Goal: Answer question/provide support

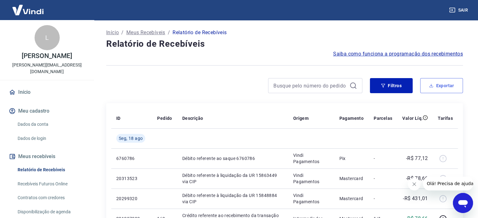
click at [431, 85] on icon "button" at bounding box center [431, 86] width 4 height 4
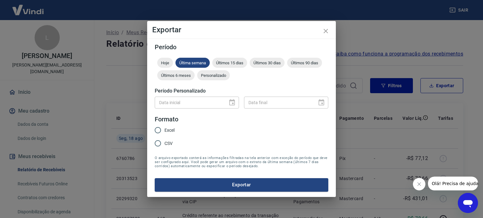
click at [162, 131] on input "Excel" at bounding box center [157, 130] width 13 height 13
radio input "true"
click at [220, 79] on div "Personalizado" at bounding box center [213, 75] width 33 height 10
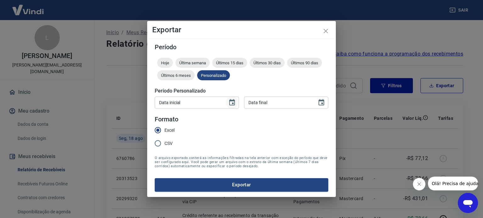
click at [234, 106] on icon "Choose date" at bounding box center [232, 103] width 8 height 8
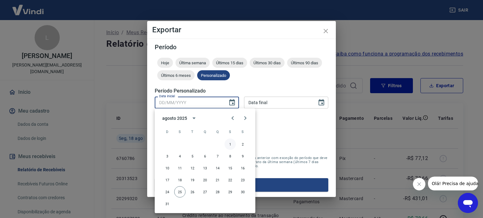
click at [231, 144] on button "1" at bounding box center [229, 144] width 11 height 11
type input "01/08/2025"
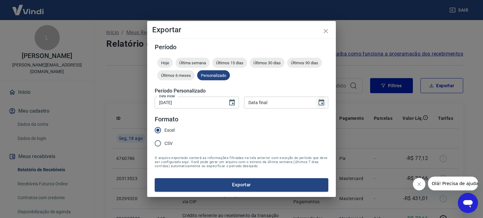
click at [322, 105] on icon "Choose date" at bounding box center [321, 102] width 6 height 6
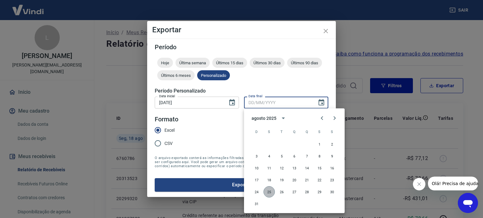
click at [266, 191] on button "25" at bounding box center [268, 192] width 11 height 11
type input "25/08/2025"
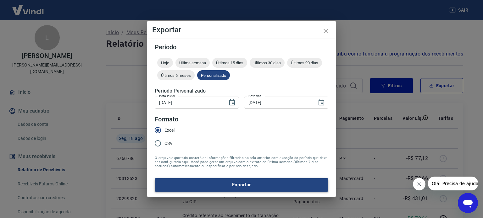
click at [244, 184] on button "Exportar" at bounding box center [241, 184] width 173 height 13
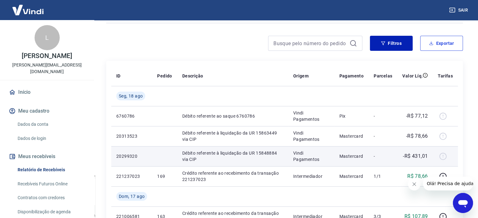
scroll to position [31, 0]
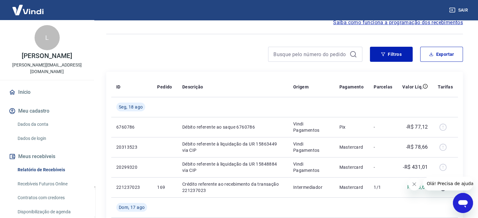
click at [465, 205] on icon "Abrir janela de mensagens" at bounding box center [462, 203] width 11 height 11
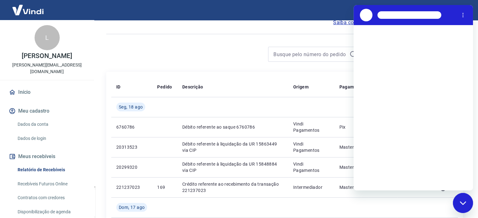
scroll to position [0, 0]
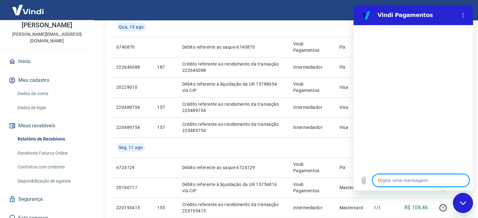
scroll to position [346, 0]
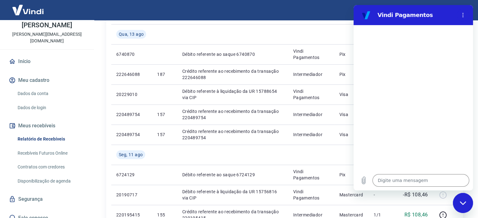
click at [462, 202] on icon "Fechar janela de mensagens" at bounding box center [463, 203] width 7 height 4
type textarea "x"
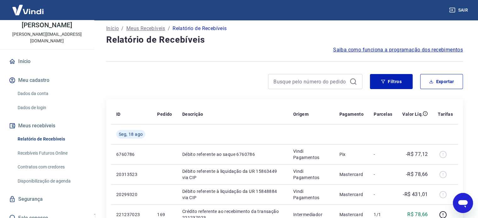
scroll to position [0, 0]
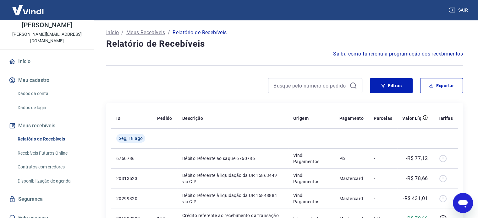
click at [109, 31] on p "Início" at bounding box center [112, 33] width 13 height 8
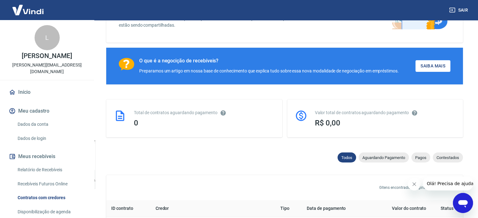
scroll to position [94, 0]
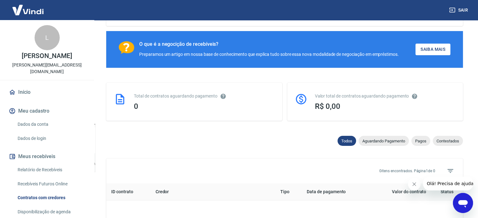
click at [465, 201] on icon "Abrir janela de mensagens" at bounding box center [462, 204] width 9 height 8
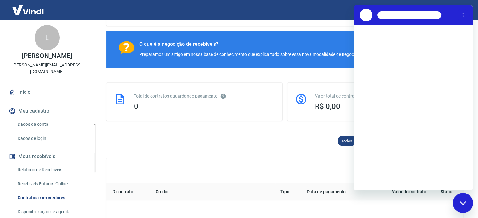
scroll to position [0, 0]
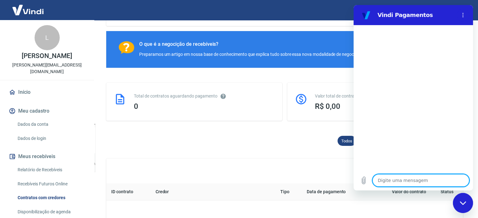
click at [429, 182] on textarea at bounding box center [420, 180] width 97 height 13
type textarea "t"
type textarea "x"
type textarea "ti"
type textarea "x"
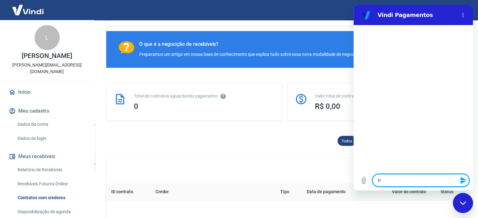
type textarea "tiv"
type textarea "x"
type textarea "tive"
type textarea "x"
type textarea "tive"
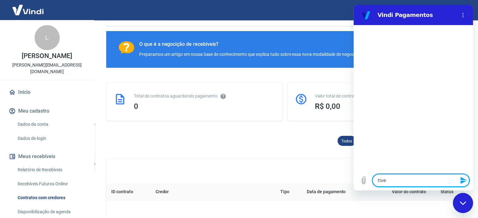
type textarea "x"
type textarea "tive u"
type textarea "x"
type textarea "tive um"
type textarea "x"
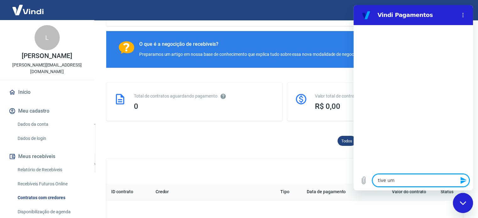
type textarea "tive um"
type textarea "x"
type textarea "tive um a"
type textarea "x"
type textarea "tive um"
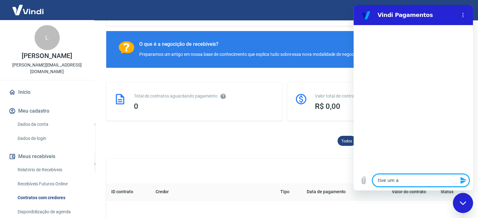
type textarea "x"
type textarea "tive um"
type textarea "x"
type textarea "tive uma"
type textarea "x"
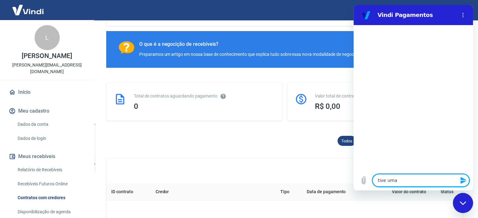
type textarea "tive uma"
type textarea "x"
type textarea "tive uma v"
type textarea "x"
type textarea "tive uma ve"
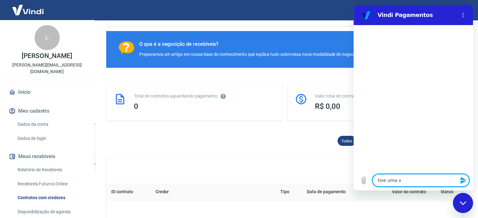
type textarea "x"
type textarea "tive uma ven"
type textarea "x"
type textarea "tive uma vend"
type textarea "x"
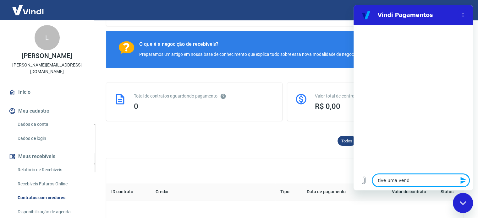
type textarea "tive uma venda"
type textarea "x"
type textarea "tive uma venda"
type textarea "x"
type textarea "tive uma venda c"
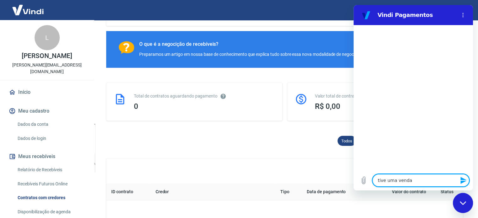
type textarea "x"
type textarea "tive uma venda ca"
type textarea "x"
type textarea "tive uma venda can"
type textarea "x"
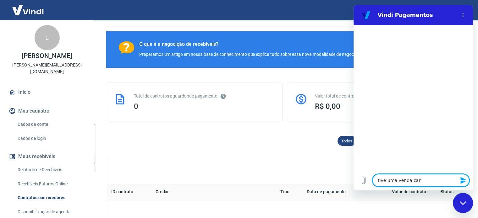
type textarea "tive uma venda canc"
type textarea "x"
type textarea "tive uma venda cance"
type textarea "x"
type textarea "tive uma venda cancel"
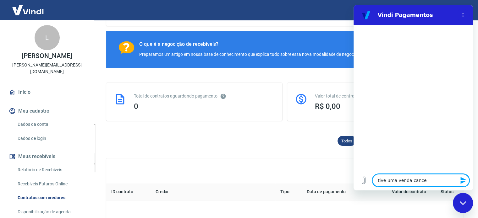
type textarea "x"
type textarea "tive uma venda cancela"
type textarea "x"
type textarea "tive uma venda cancelad"
type textarea "x"
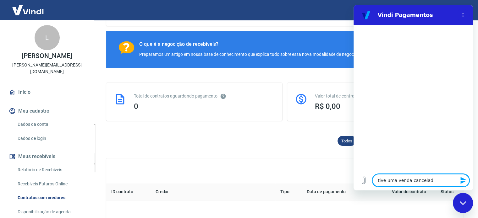
type textarea "tive uma venda cancelada"
type textarea "x"
type textarea "tive uma venda cancelada"
type textarea "x"
type textarea "tive uma venda cancelada e"
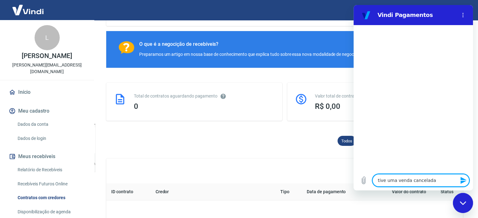
type textarea "x"
type textarea "tive uma venda cancelada e"
type textarea "x"
type textarea "tive uma venda cancelada e n"
type textarea "x"
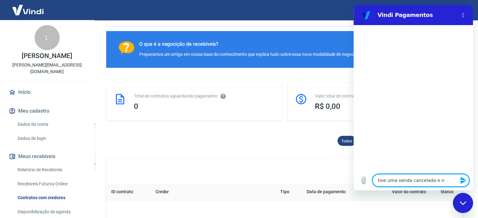
type textarea "tive uma venda cancelada e nã"
type textarea "x"
type textarea "tive uma venda cancelada e não"
type textarea "x"
type textarea "tive uma venda cancelada e não"
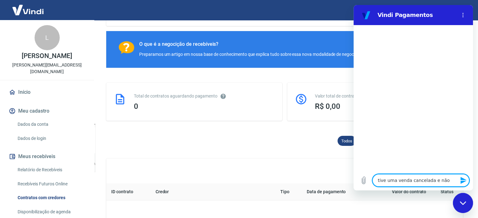
type textarea "x"
type textarea "tive uma venda cancelada e não s"
type textarea "x"
type textarea "tive uma venda cancelada e não se"
type textarea "x"
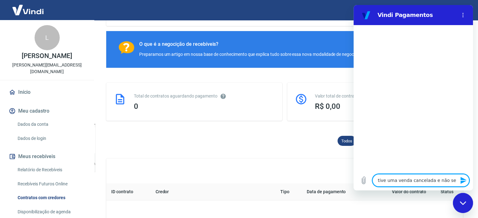
type textarea "tive uma venda cancelada e não sei"
type textarea "x"
type textarea "tive uma venda cancelada e não sei"
type textarea "x"
type textarea "tive uma venda cancelada e não sei o"
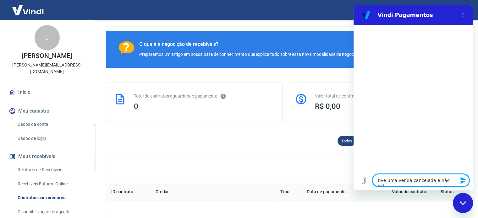
type textarea "x"
type textarea "tive uma venda cancelada e não sei o"
type textarea "x"
type textarea "tive uma venda cancelada e não sei o m"
type textarea "x"
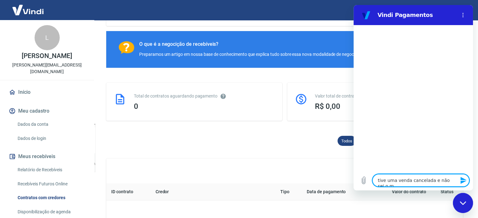
type textarea "tive uma venda cancelada e não sei o mo"
type textarea "x"
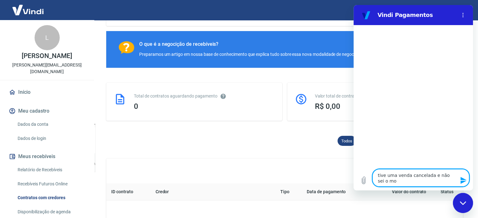
type textarea "tive uma venda cancelada e não sei o mot"
type textarea "x"
type textarea "tive uma venda cancelada e não sei o moti"
type textarea "x"
type textarea "tive uma venda cancelada e não sei o motiv"
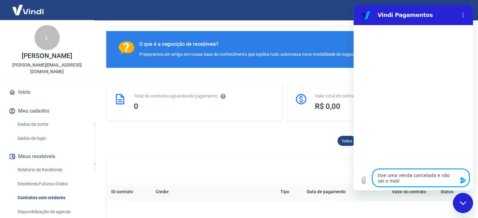
type textarea "x"
type textarea "tive uma venda cancelada e não sei o motivo"
type textarea "x"
type textarea "tive uma venda cancelada e não sei o motivo,"
type textarea "x"
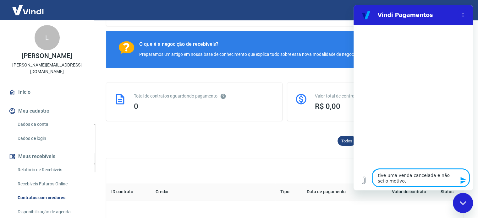
type textarea "tive uma venda cancelada e não sei o motivo"
type textarea "x"
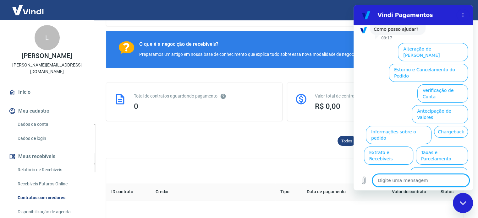
scroll to position [54, 0]
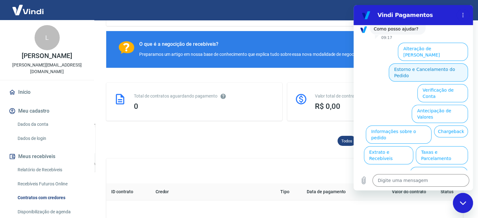
click at [437, 64] on button "Estorno e Cancelamento do Pedido" at bounding box center [428, 72] width 79 height 18
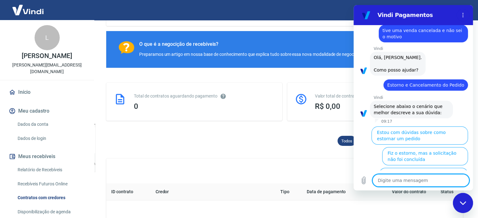
scroll to position [78, 0]
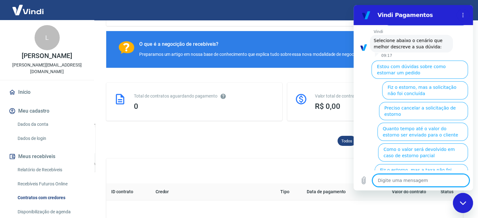
type textarea "x"
click at [420, 181] on textarea at bounding box center [420, 180] width 97 height 13
type textarea "n"
type textarea "x"
type textarea "ne"
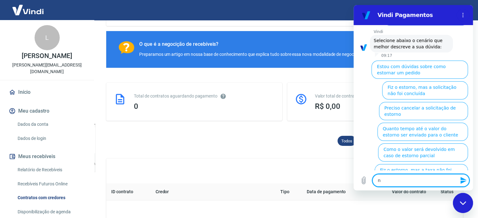
type textarea "x"
type textarea "nen"
type textarea "x"
type textarea "nenh"
type textarea "x"
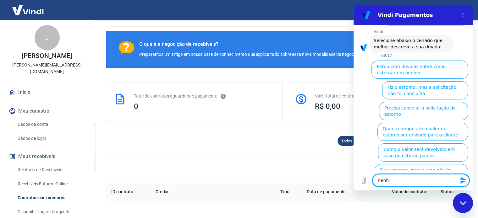
type textarea "nenhu"
type textarea "x"
type textarea "nenhum"
type textarea "x"
type textarea "nenhum"
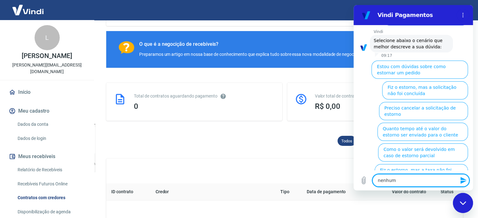
type textarea "x"
type textarea "nenhum d"
type textarea "x"
type textarea "nenhum de"
type textarea "x"
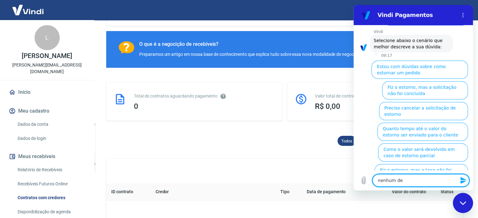
type textarea "nenhum del"
type textarea "x"
type textarea "nenhum dele"
type textarea "x"
type textarea "nenhum deles"
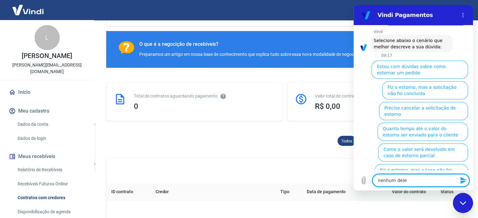
type textarea "x"
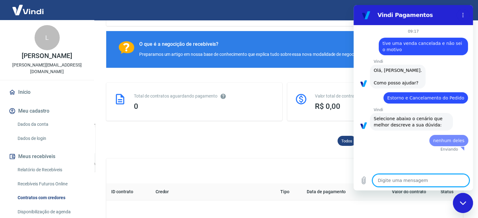
scroll to position [0, 0]
type textarea "x"
type textarea "a"
type textarea "x"
type textarea "at"
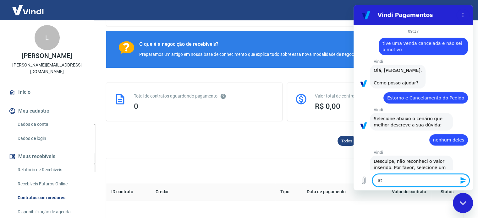
type textarea "x"
type textarea "ate"
type textarea "x"
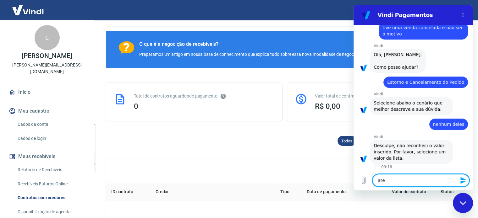
type textarea "aten"
type textarea "x"
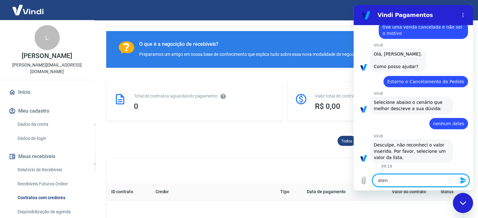
type textarea "atend"
type textarea "x"
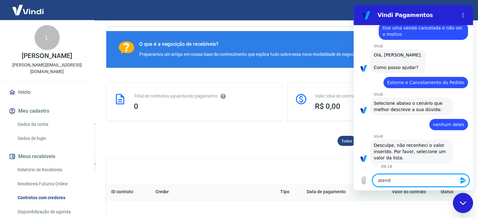
type textarea "atendi"
type textarea "x"
type textarea "atendim"
type textarea "x"
type textarea "atendime"
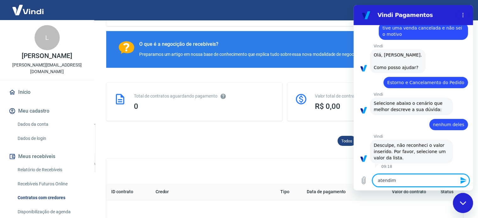
type textarea "x"
type textarea "atendimen"
type textarea "x"
type textarea "atendiment"
type textarea "x"
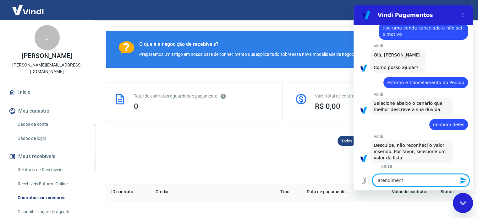
type textarea "atendimento"
type textarea "x"
type textarea "atendimento"
type textarea "x"
type textarea "atendimento h"
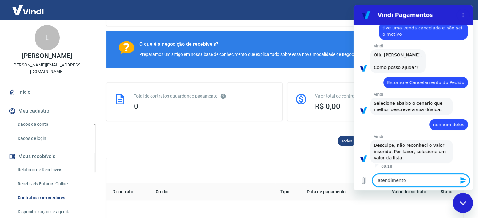
type textarea "x"
type textarea "atendimento hu"
type textarea "x"
type textarea "atendimento hum"
type textarea "x"
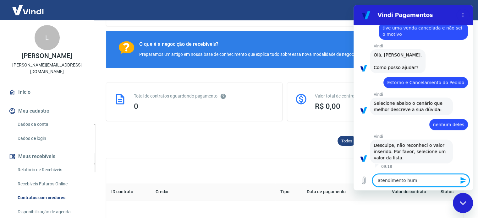
type textarea "atendimento huma"
type textarea "x"
type textarea "atendimento human"
type textarea "x"
type textarea "atendimento humano"
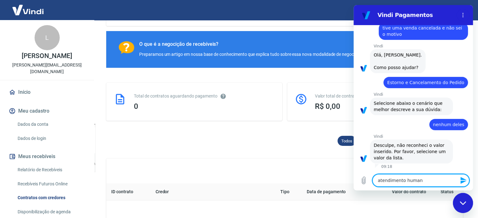
type textarea "x"
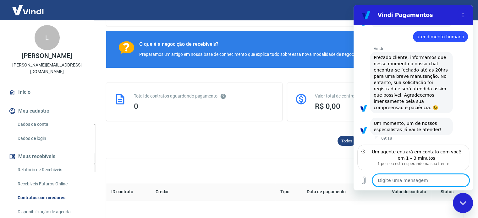
scroll to position [145, 0]
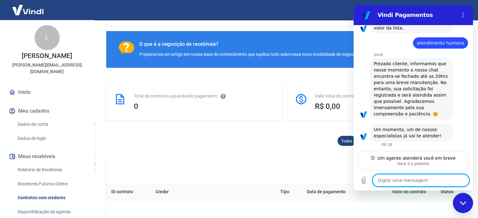
click at [396, 180] on textarea at bounding box center [420, 180] width 97 height 13
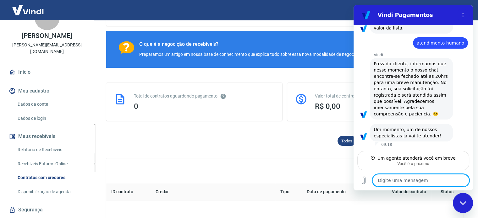
scroll to position [31, 0]
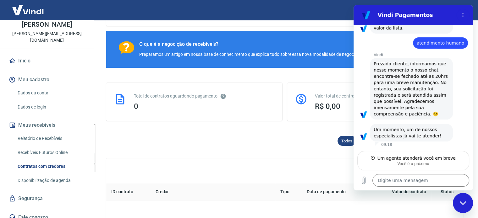
drag, startPoint x: 54, startPoint y: 134, endPoint x: 73, endPoint y: 131, distance: 19.1
click at [54, 134] on link "Relatório de Recebíveis" at bounding box center [50, 138] width 71 height 13
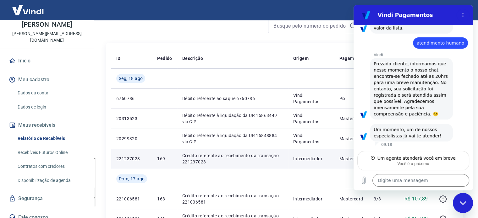
scroll to position [94, 0]
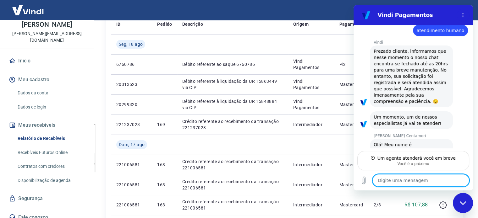
type textarea "x"
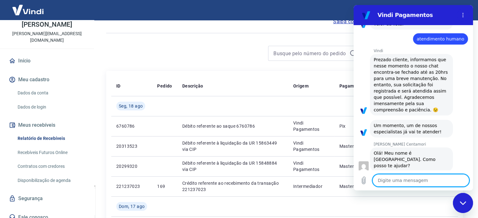
scroll to position [31, 0]
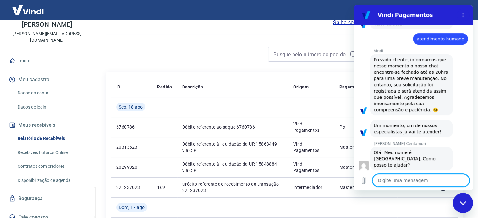
click at [416, 183] on textarea at bounding box center [420, 180] width 97 height 13
type textarea "o"
type textarea "x"
type textarea "ol"
type textarea "x"
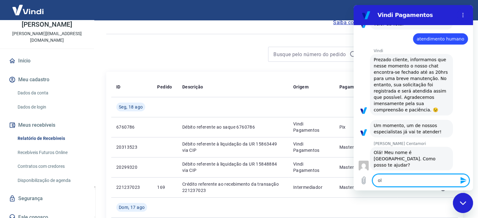
type textarea "ola"
type textarea "x"
type textarea "ola,"
type textarea "x"
type textarea "ola,"
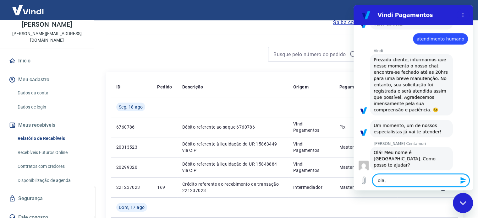
type textarea "x"
type textarea "ola, t"
type textarea "x"
type textarea "ola, tu"
type textarea "x"
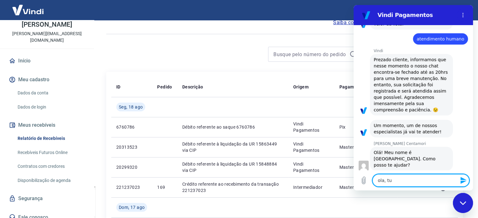
type textarea "ola, tud"
type textarea "x"
type textarea "ola, tudo"
type textarea "x"
type textarea "ola, tudo"
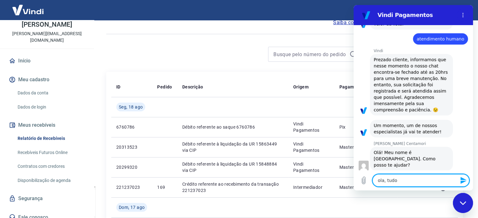
type textarea "x"
type textarea "ola, tudo b"
type textarea "x"
type textarea "ola, tudo bo"
type textarea "x"
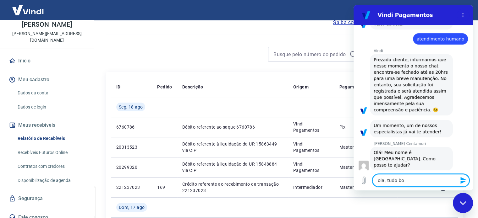
type textarea "ola, tudo bom"
type textarea "x"
type textarea "ola, tudo bom?"
type textarea "x"
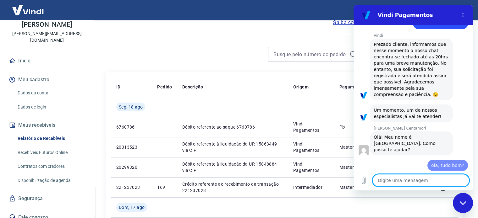
type textarea "x"
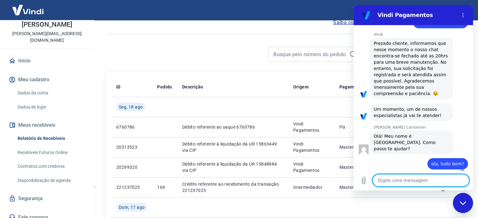
type textarea "t"
type textarea "x"
type textarea "te"
type textarea "x"
type textarea "ten"
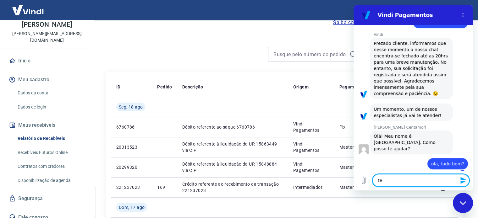
type textarea "x"
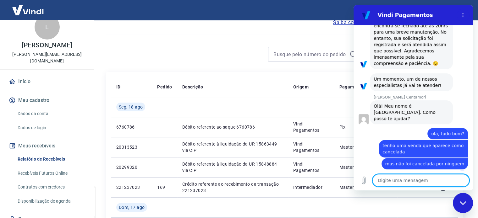
scroll to position [0, 0]
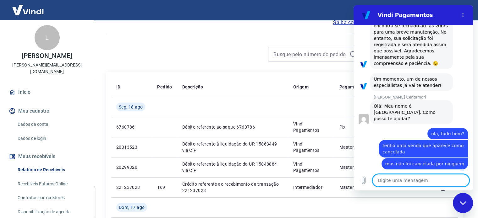
click at [433, 180] on textarea at bounding box center [420, 180] width 97 height 13
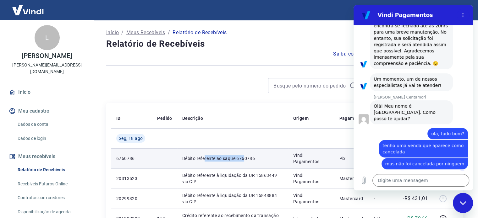
drag, startPoint x: 205, startPoint y: 160, endPoint x: 245, endPoint y: 161, distance: 40.2
click at [245, 161] on p "Débito referente ao saque 6760786" at bounding box center [232, 159] width 101 height 6
click at [278, 161] on p "Débito referente ao saque 6760786" at bounding box center [232, 159] width 101 height 6
click at [319, 159] on p "Vindi Pagamentos" at bounding box center [311, 158] width 36 height 13
drag, startPoint x: 321, startPoint y: 161, endPoint x: 297, endPoint y: 156, distance: 24.8
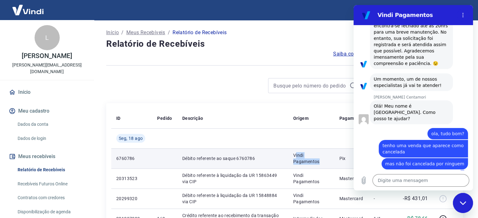
click at [298, 156] on p "Vindi Pagamentos" at bounding box center [311, 158] width 36 height 13
click at [295, 154] on p "Vindi Pagamentos" at bounding box center [311, 158] width 36 height 13
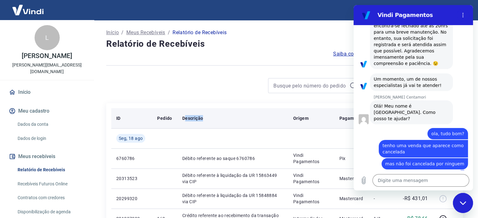
drag, startPoint x: 203, startPoint y: 118, endPoint x: 183, endPoint y: 119, distance: 19.8
click at [184, 119] on div "Descrição" at bounding box center [232, 118] width 101 height 6
click at [183, 119] on p "Descrição" at bounding box center [192, 118] width 21 height 6
drag, startPoint x: 181, startPoint y: 119, endPoint x: 199, endPoint y: 119, distance: 17.9
click at [199, 119] on th "Descrição" at bounding box center [232, 118] width 111 height 20
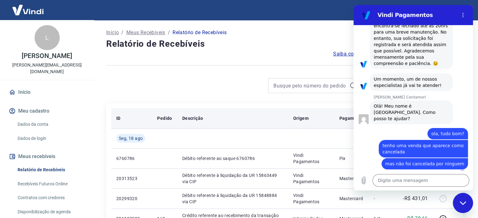
click at [202, 119] on p "Descrição" at bounding box center [192, 118] width 21 height 6
drag, startPoint x: 202, startPoint y: 119, endPoint x: 181, endPoint y: 119, distance: 21.4
click at [181, 119] on th "Descrição" at bounding box center [232, 118] width 111 height 20
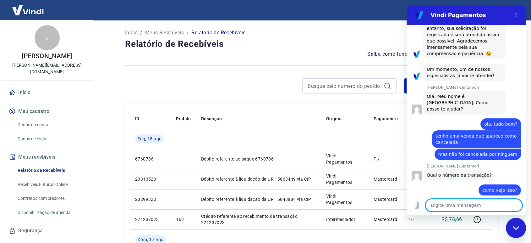
scroll to position [207, 0]
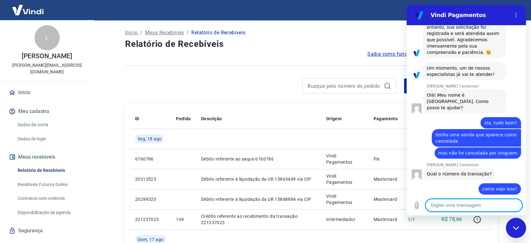
click at [460, 204] on textarea at bounding box center [473, 205] width 97 height 13
paste textarea "YPPROD0000000000N242834135"
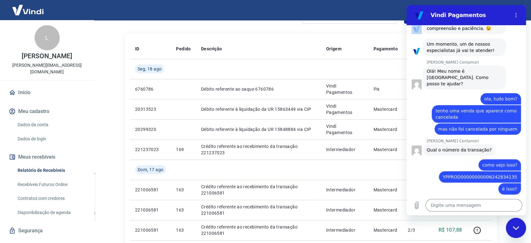
scroll to position [219, 0]
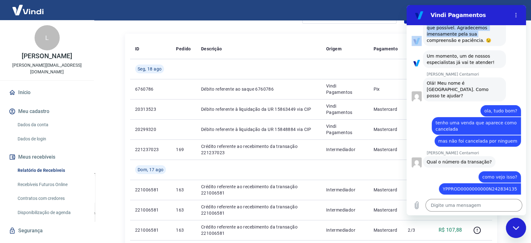
drag, startPoint x: 481, startPoint y: 14, endPoint x: 487, endPoint y: 34, distance: 20.1
click at [482, 34] on div "Vindi Pagamentos 09:17 Web User 68ac544d31b7d12a4aaa5df7 diz: tive uma venda ca…" at bounding box center [466, 110] width 119 height 210
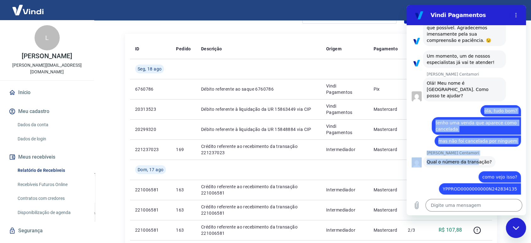
drag, startPoint x: 473, startPoint y: 153, endPoint x: 472, endPoint y: 90, distance: 63.2
click at [472, 93] on div "09:17 Web User 68ac544d31b7d12a4aaa5df7 diz: tive uma venda cancelada e não sei…" at bounding box center [466, 110] width 119 height 170
click at [463, 94] on div "Mariana Postelhone Centamori diz: Olá! Meu nome é Mariana. Como posso te ajudar?" at bounding box center [464, 89] width 83 height 24
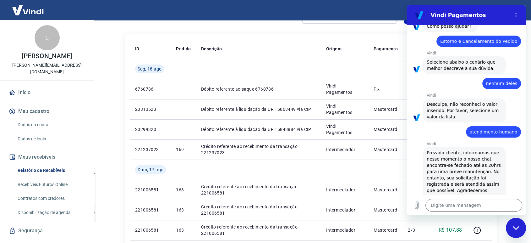
scroll to position [231, 0]
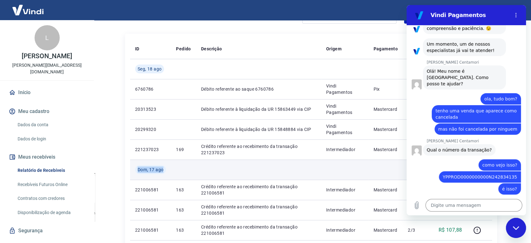
drag, startPoint x: 138, startPoint y: 169, endPoint x: 162, endPoint y: 169, distance: 24.2
click at [162, 169] on span "Dom, 17 ago" at bounding box center [151, 169] width 26 height 6
drag, startPoint x: 162, startPoint y: 169, endPoint x: 143, endPoint y: 172, distance: 20.0
click at [143, 172] on span "Dom, 17 ago" at bounding box center [151, 169] width 26 height 6
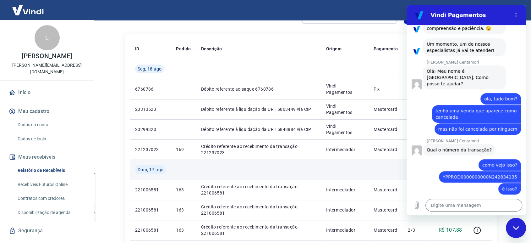
click at [139, 170] on span "Dom, 17 ago" at bounding box center [151, 169] width 26 height 6
drag, startPoint x: 137, startPoint y: 170, endPoint x: 162, endPoint y: 168, distance: 25.2
click at [162, 168] on div "Dom, 17 ago" at bounding box center [150, 169] width 31 height 9
click at [162, 168] on span "Dom, 17 ago" at bounding box center [151, 169] width 26 height 6
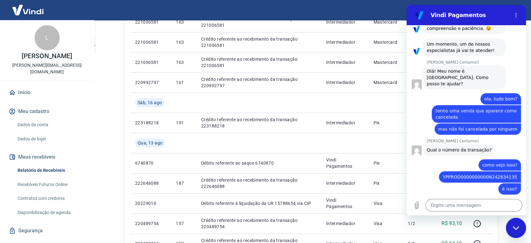
scroll to position [244, 0]
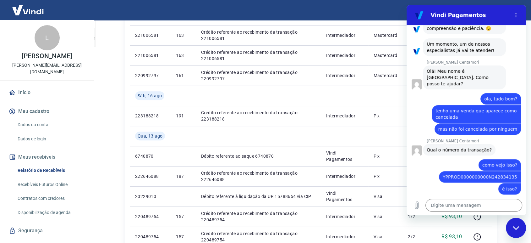
click at [482, 218] on icon "Fechar janela de mensagens" at bounding box center [516, 228] width 7 height 4
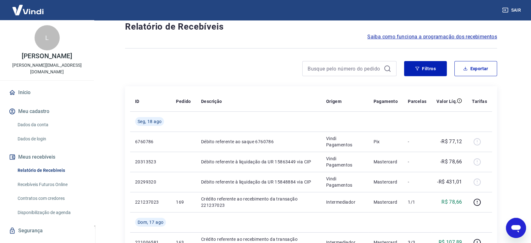
scroll to position [0, 0]
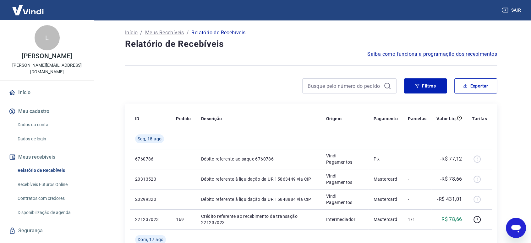
click at [482, 218] on icon "Abrir janela de mensagens" at bounding box center [515, 227] width 11 height 11
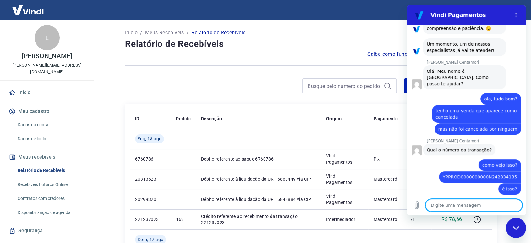
click at [482, 208] on textarea at bounding box center [473, 205] width 97 height 13
click at [475, 204] on textarea at bounding box center [473, 205] width 97 height 13
paste textarea "Número do comprovante: 51220723 | Transação: 223927240"
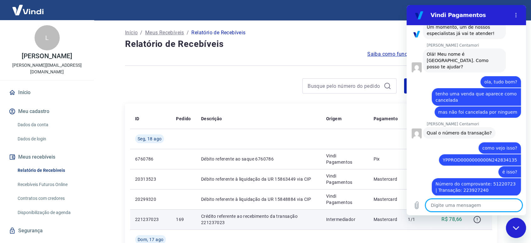
scroll to position [249, 0]
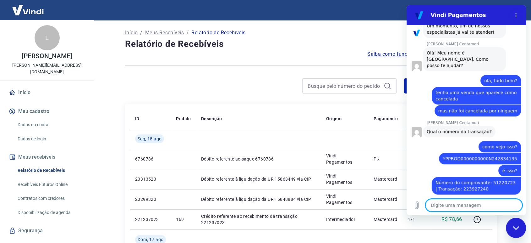
click at [469, 207] on textarea at bounding box center [473, 205] width 97 height 13
paste textarea "223927240"
drag, startPoint x: 468, startPoint y: 208, endPoint x: 801, endPoint y: 211, distance: 332.8
click html "Vindi Pagamentos 09:17 Web User 68ac544d31b7d12a4aaa5df7 diz: tive uma venda ca…"
click at [470, 204] on textarea at bounding box center [473, 205] width 97 height 13
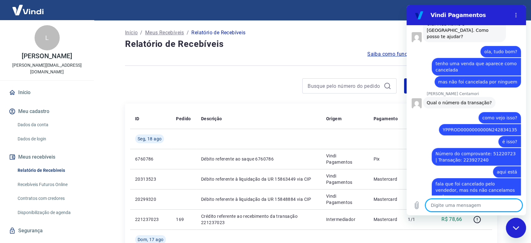
scroll to position [280, 0]
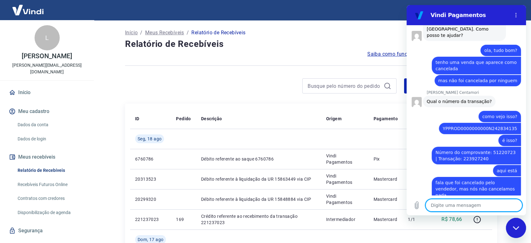
click at [481, 206] on textarea at bounding box center [473, 205] width 97 height 13
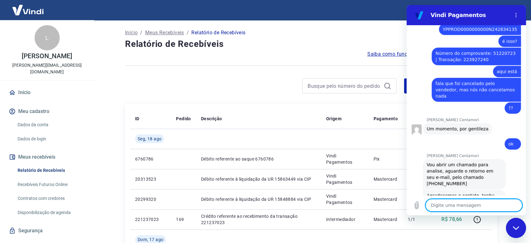
scroll to position [379, 0]
click at [470, 203] on textarea at bounding box center [473, 205] width 97 height 13
click at [451, 203] on textarea at bounding box center [473, 205] width 97 height 13
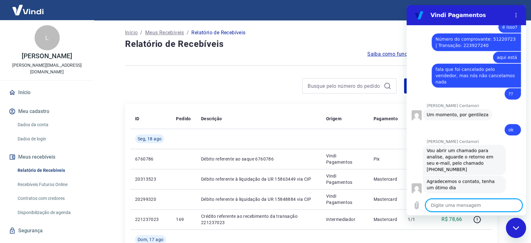
scroll to position [394, 0]
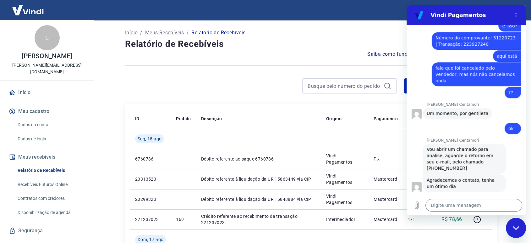
click at [482, 218] on div "Fechar janela de mensagens" at bounding box center [515, 227] width 19 height 19
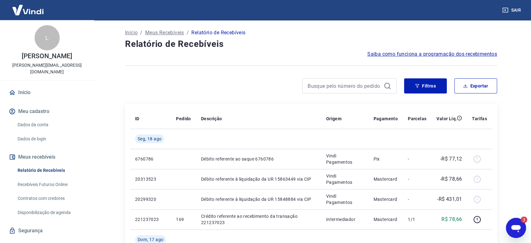
scroll to position [0, 0]
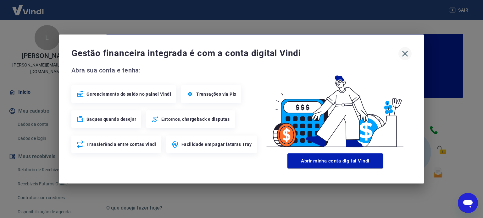
click at [405, 52] on icon "button" at bounding box center [405, 54] width 6 height 6
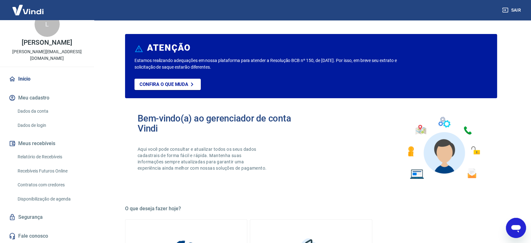
scroll to position [7, 0]
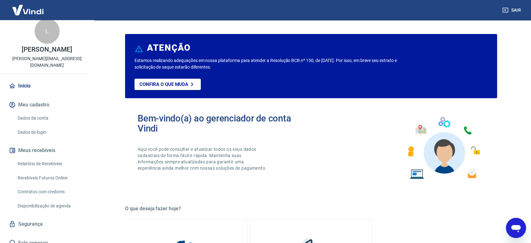
click at [482, 12] on button "Sair" at bounding box center [512, 10] width 23 height 12
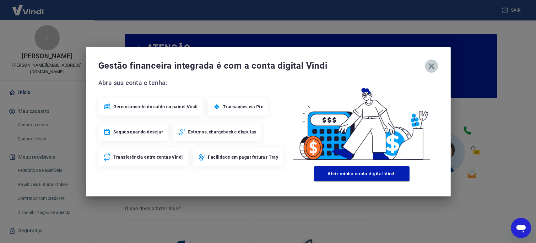
click at [433, 65] on icon "button" at bounding box center [432, 66] width 10 height 10
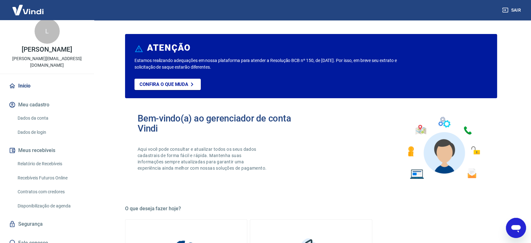
click at [44, 32] on div "L" at bounding box center [47, 31] width 25 height 25
click at [23, 11] on img at bounding box center [28, 9] width 41 height 19
click at [30, 6] on img at bounding box center [28, 9] width 41 height 19
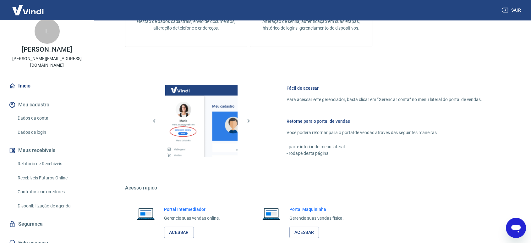
scroll to position [312, 0]
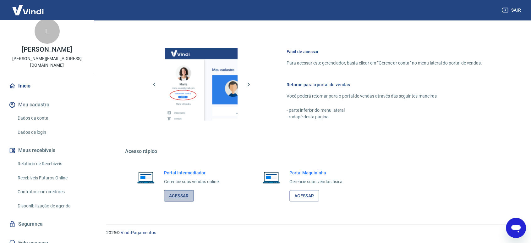
click at [177, 196] on link "Acessar" at bounding box center [179, 196] width 30 height 12
